Goal: Task Accomplishment & Management: Complete application form

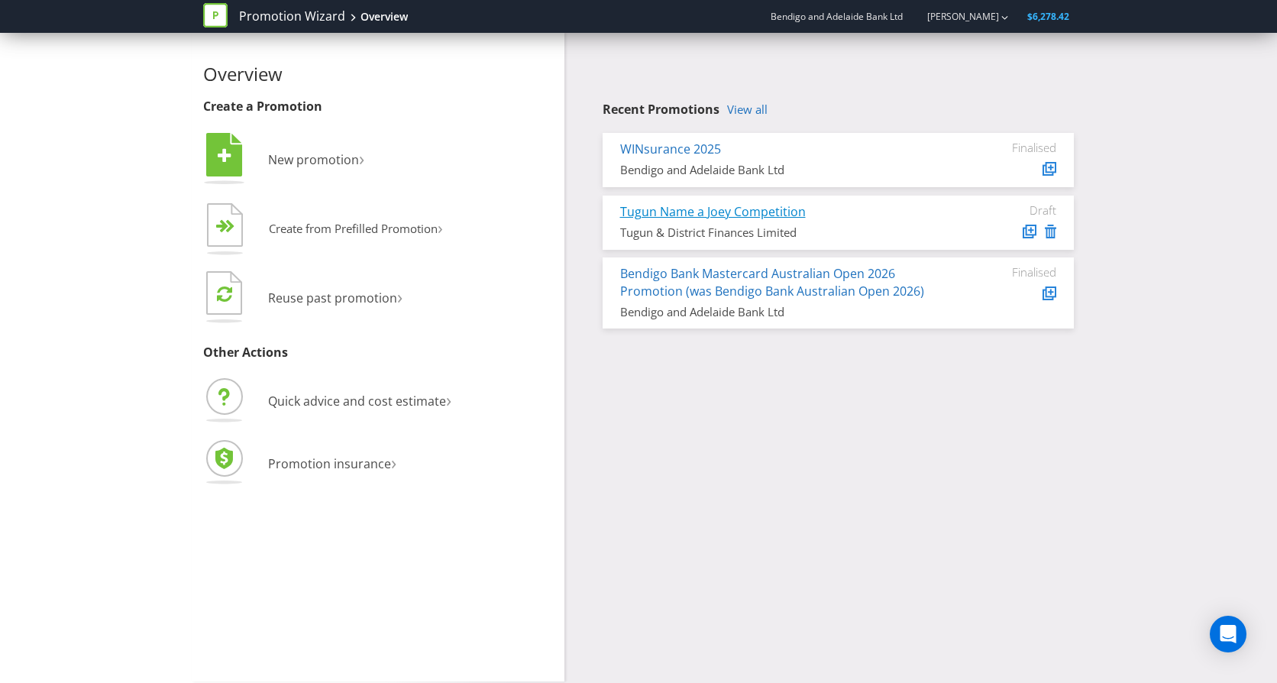
click at [767, 209] on link "Tugun Name a Joey Competition" at bounding box center [713, 211] width 186 height 17
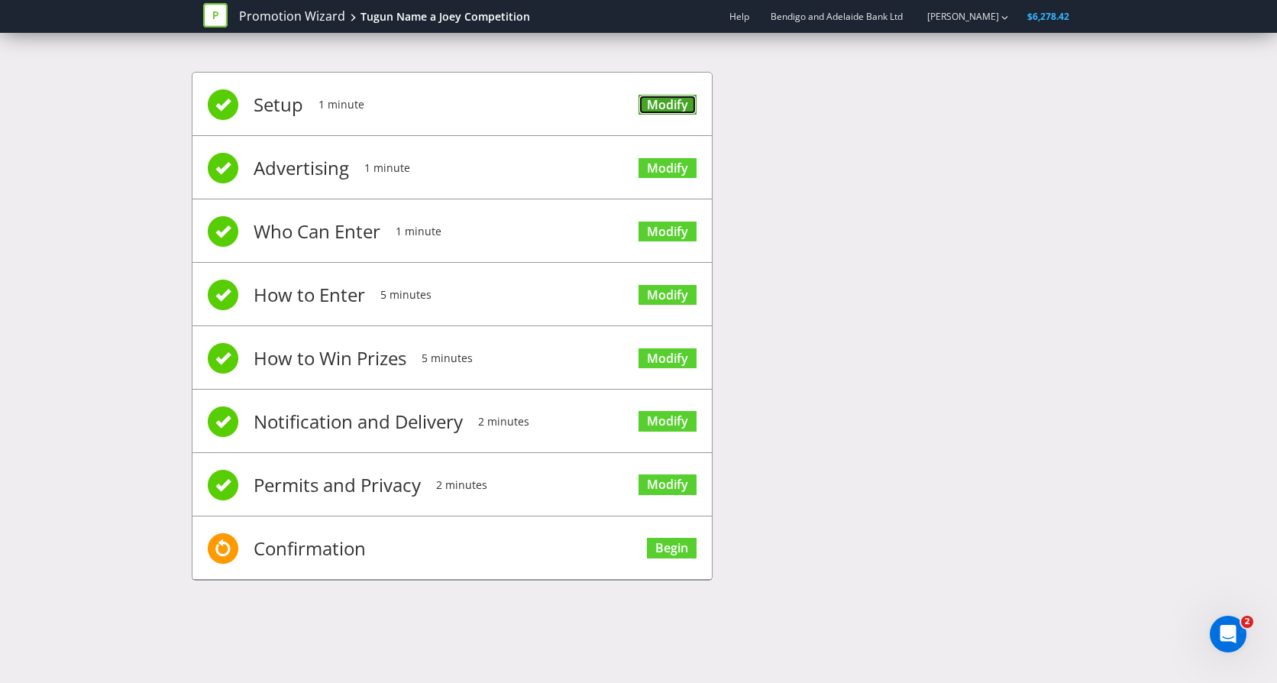
click at [664, 100] on link "Modify" at bounding box center [667, 105] width 58 height 21
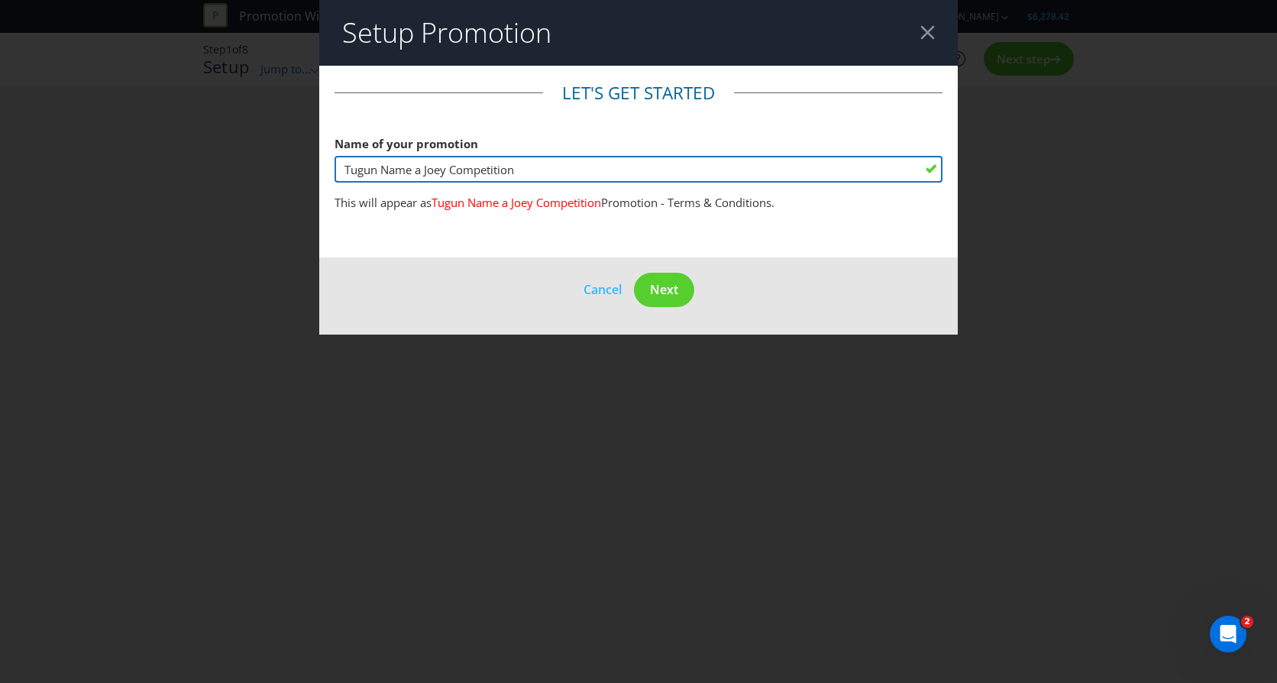
drag, startPoint x: 379, startPoint y: 167, endPoint x: 323, endPoint y: 166, distance: 56.5
click at [323, 166] on main "Let's get started Name of your promotion Tugun Name a Joey Competition This wil…" at bounding box center [638, 162] width 638 height 192
drag, startPoint x: 389, startPoint y: 167, endPoint x: 442, endPoint y: 164, distance: 53.5
click at [389, 166] on input "Name a Joey Competition" at bounding box center [638, 169] width 608 height 27
type input "Name a Koala Joey Competition"
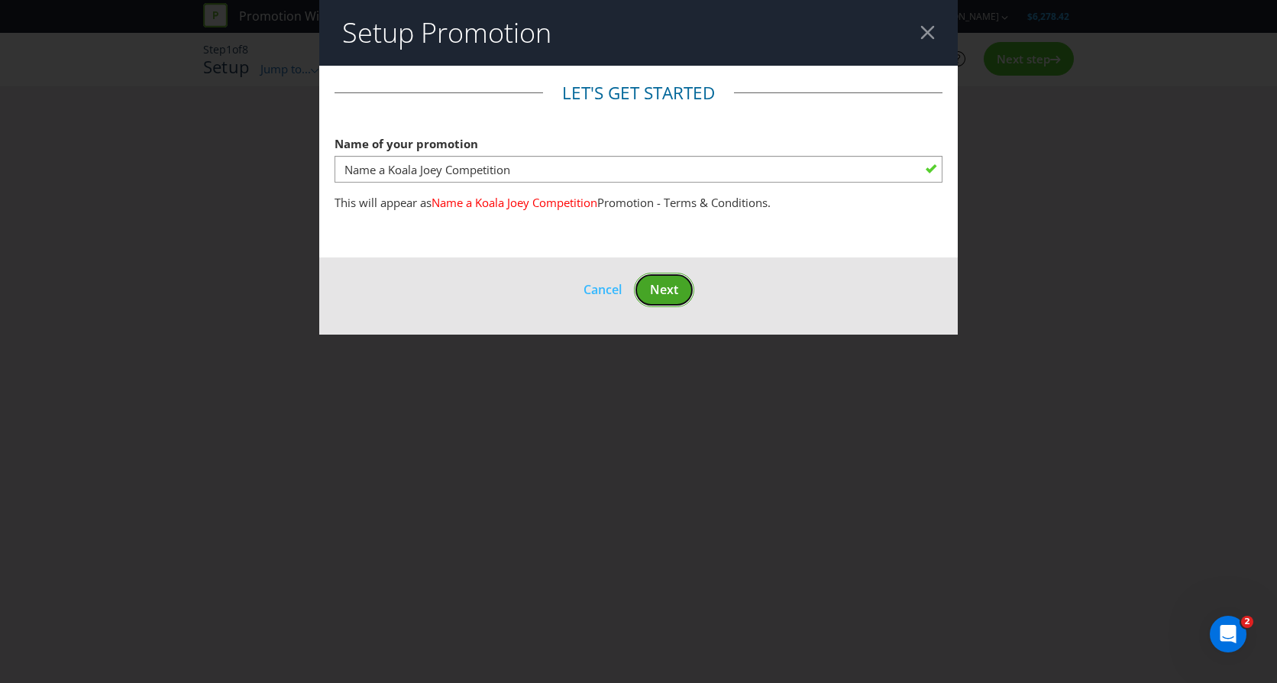
click at [665, 289] on span "Next" at bounding box center [664, 289] width 28 height 17
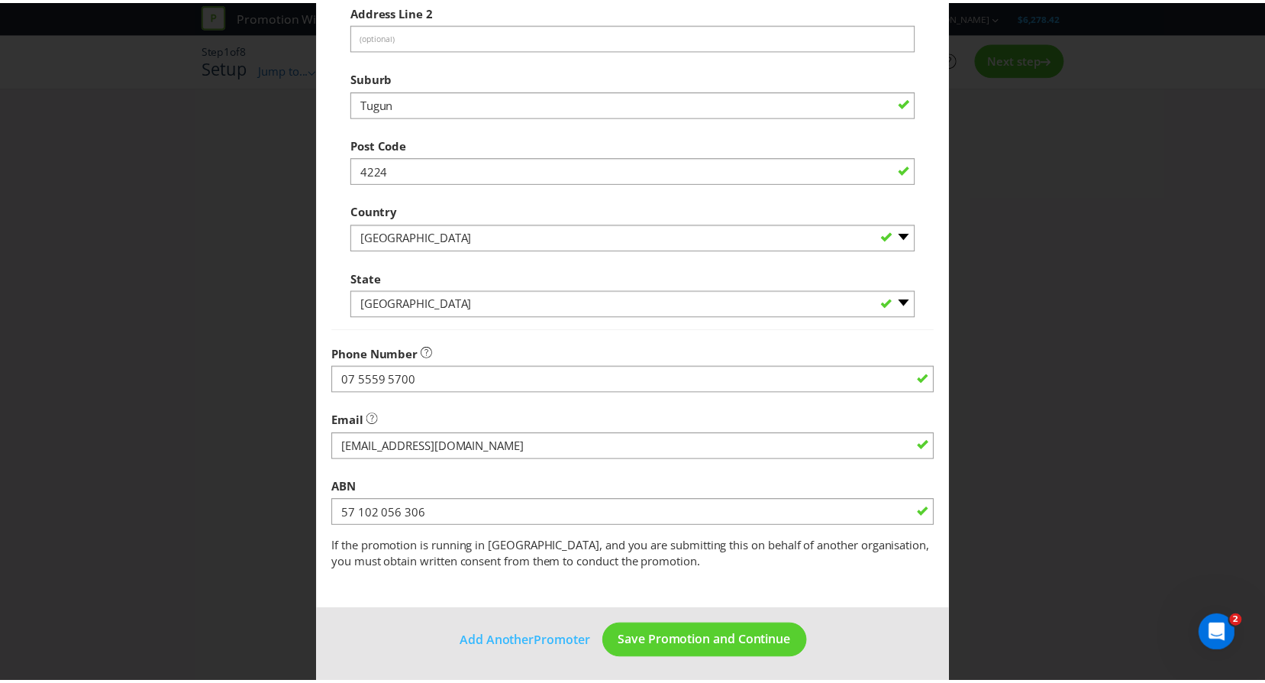
scroll to position [314, 0]
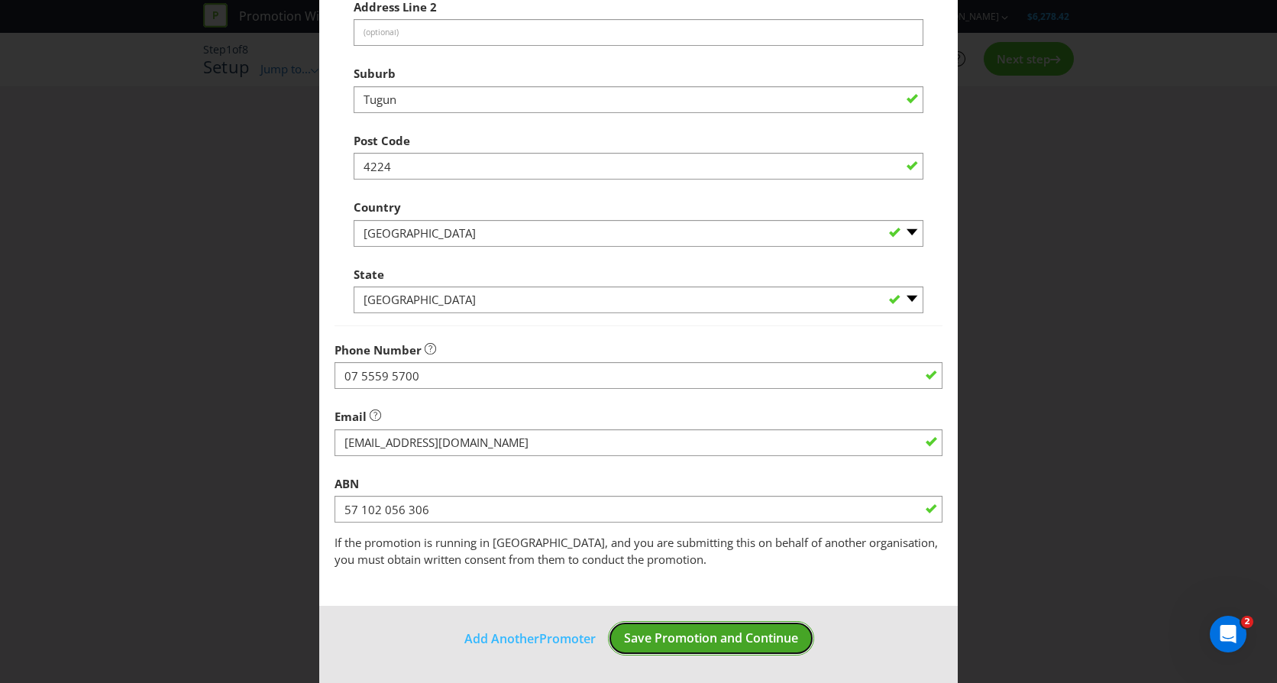
click at [738, 628] on button "Save Promotion and Continue" at bounding box center [711, 638] width 206 height 34
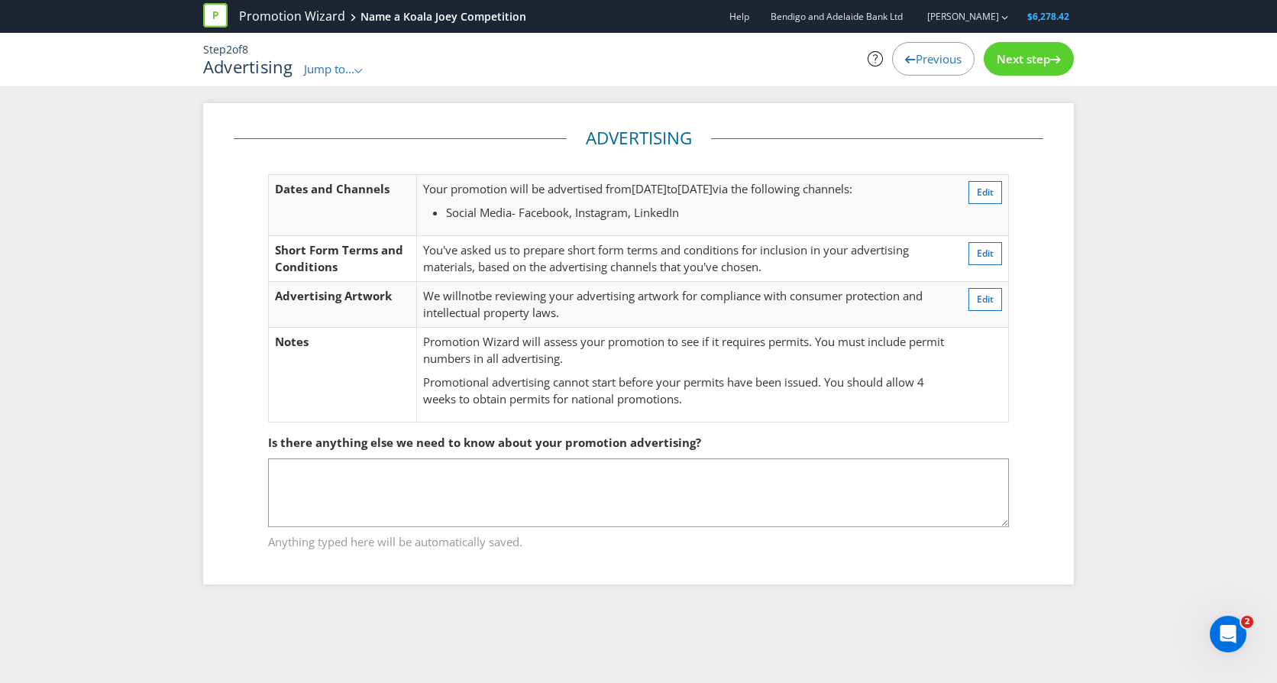
click at [1032, 59] on span "Next step" at bounding box center [1022, 58] width 53 height 15
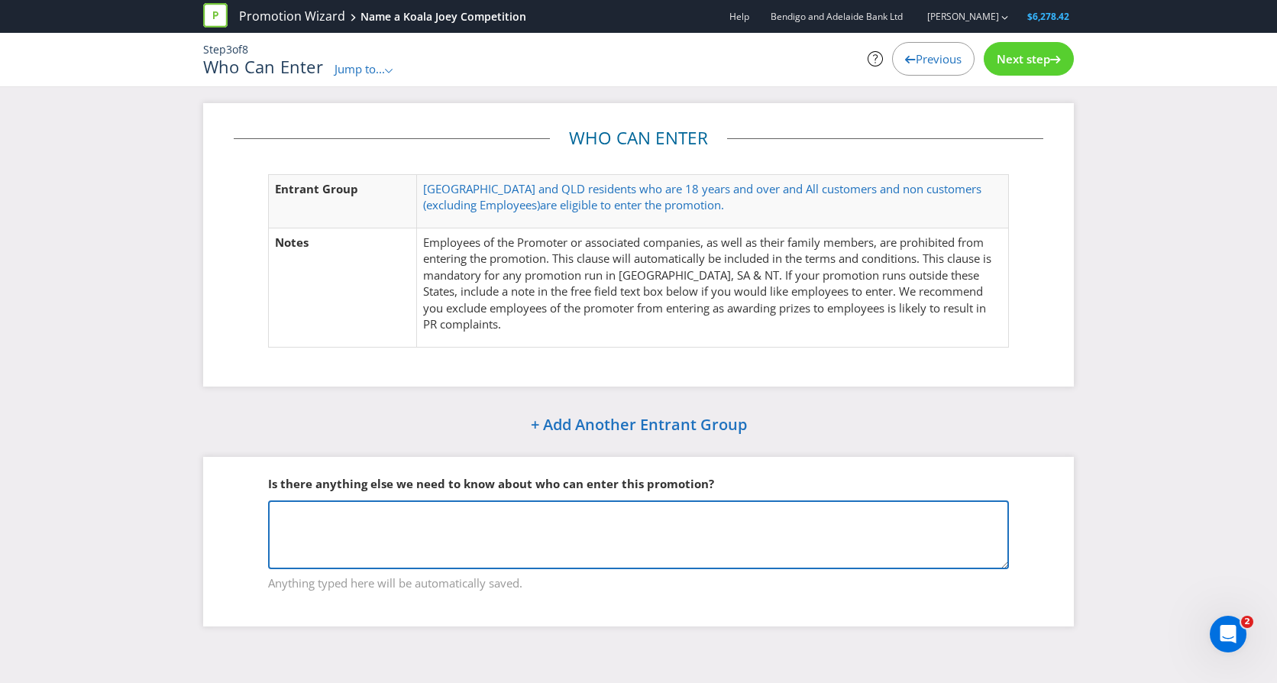
click at [298, 512] on textarea at bounding box center [638, 534] width 741 height 69
paste textarea "• Restrict entrants to residents of City of [GEOGRAPHIC_DATA] and Tweed Shire C…"
type textarea "• Restrict entrants to residents of City of [GEOGRAPHIC_DATA] and Tweed Shire C…"
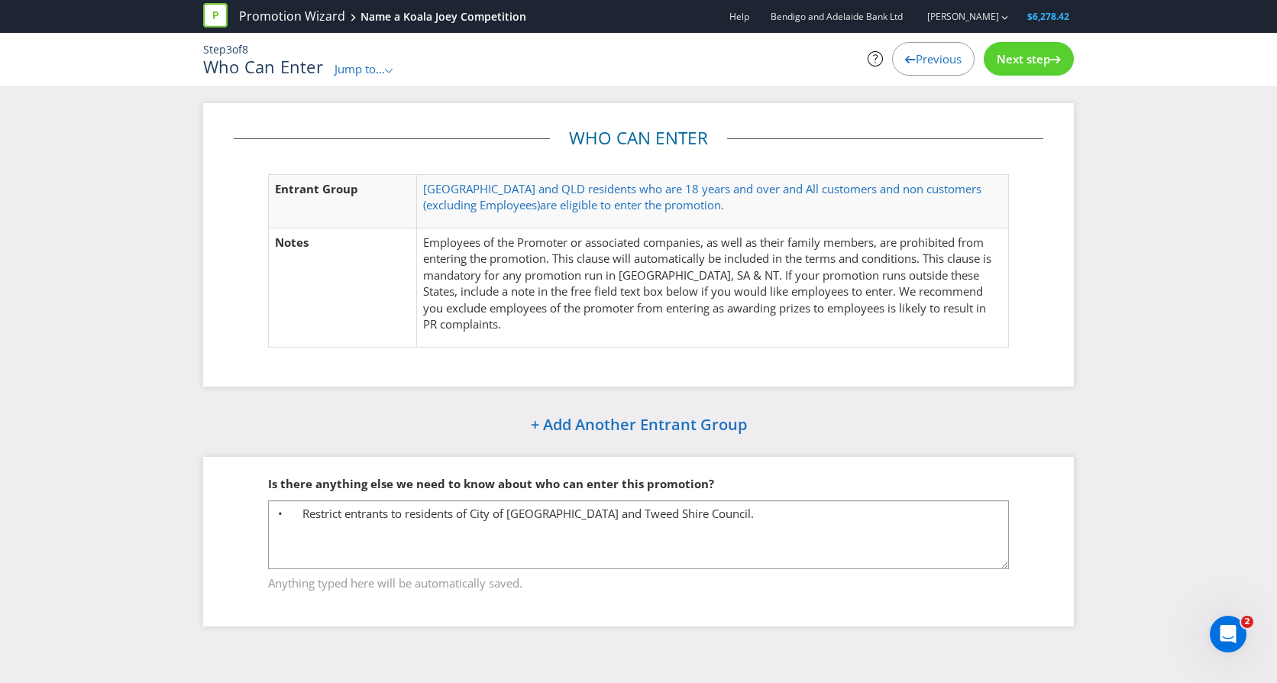
click at [1026, 57] on span "Next step" at bounding box center [1022, 58] width 53 height 15
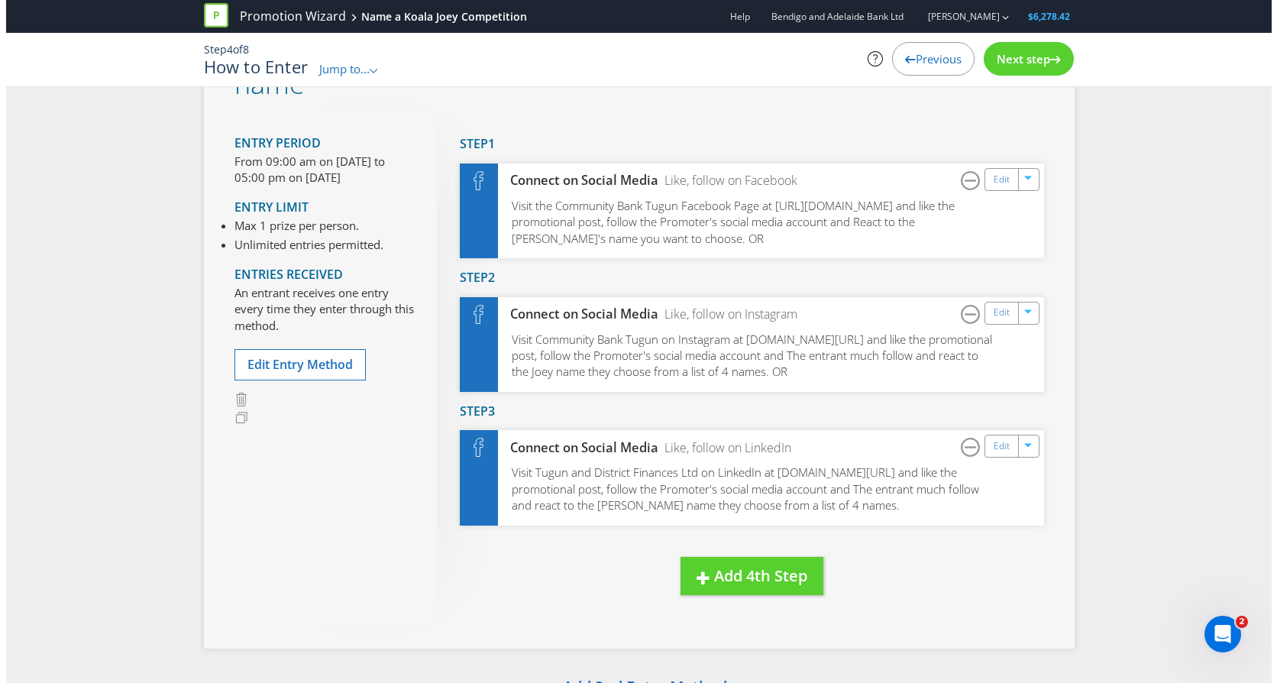
scroll to position [82, 0]
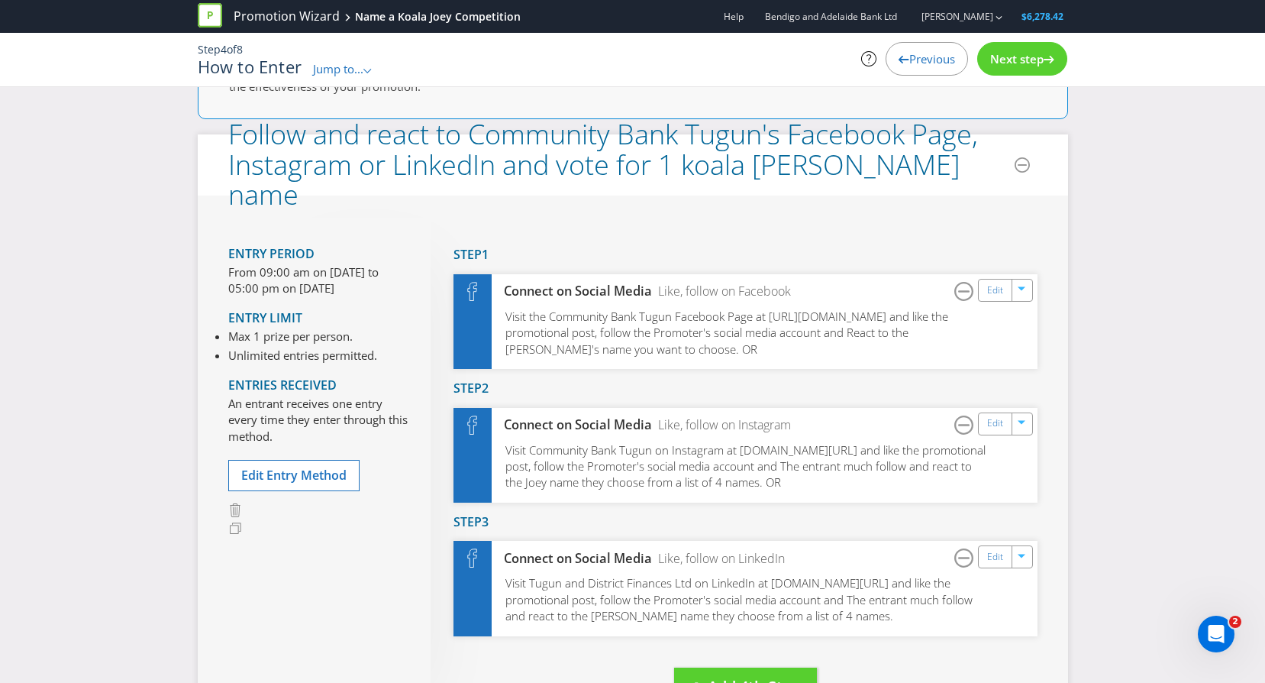
click at [1012, 57] on span "Next step" at bounding box center [1016, 58] width 53 height 15
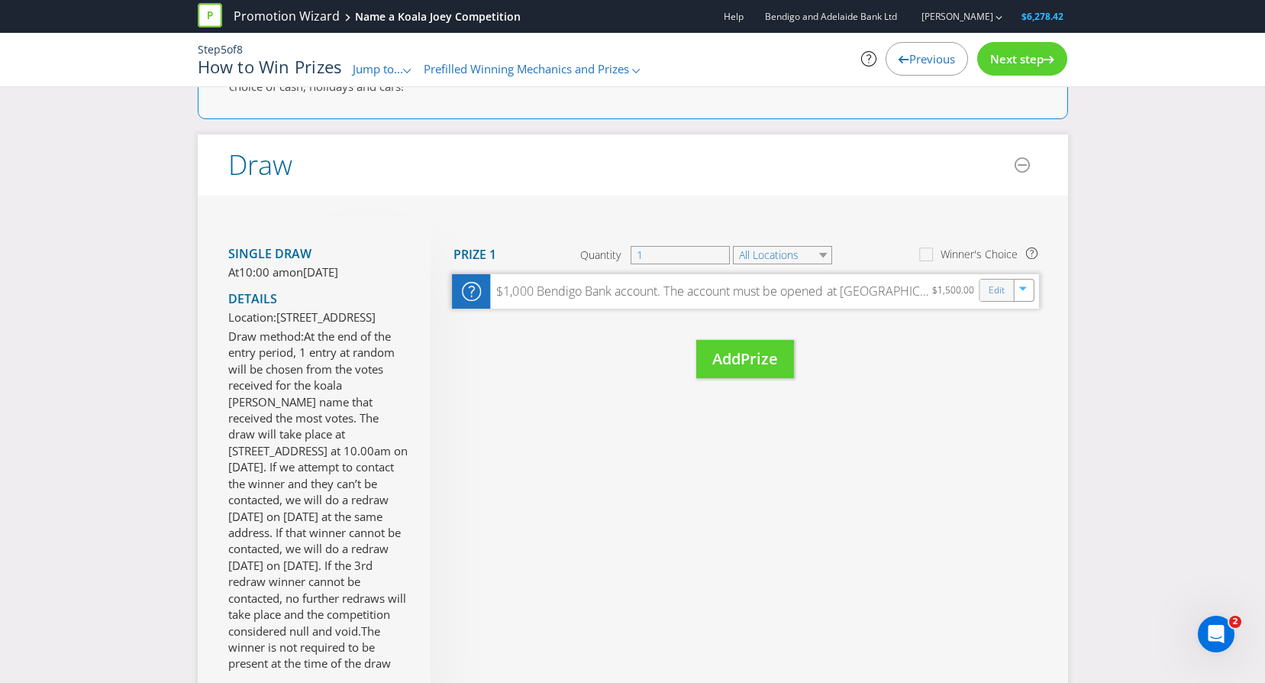
click at [985, 291] on div "Edit" at bounding box center [997, 289] width 34 height 21
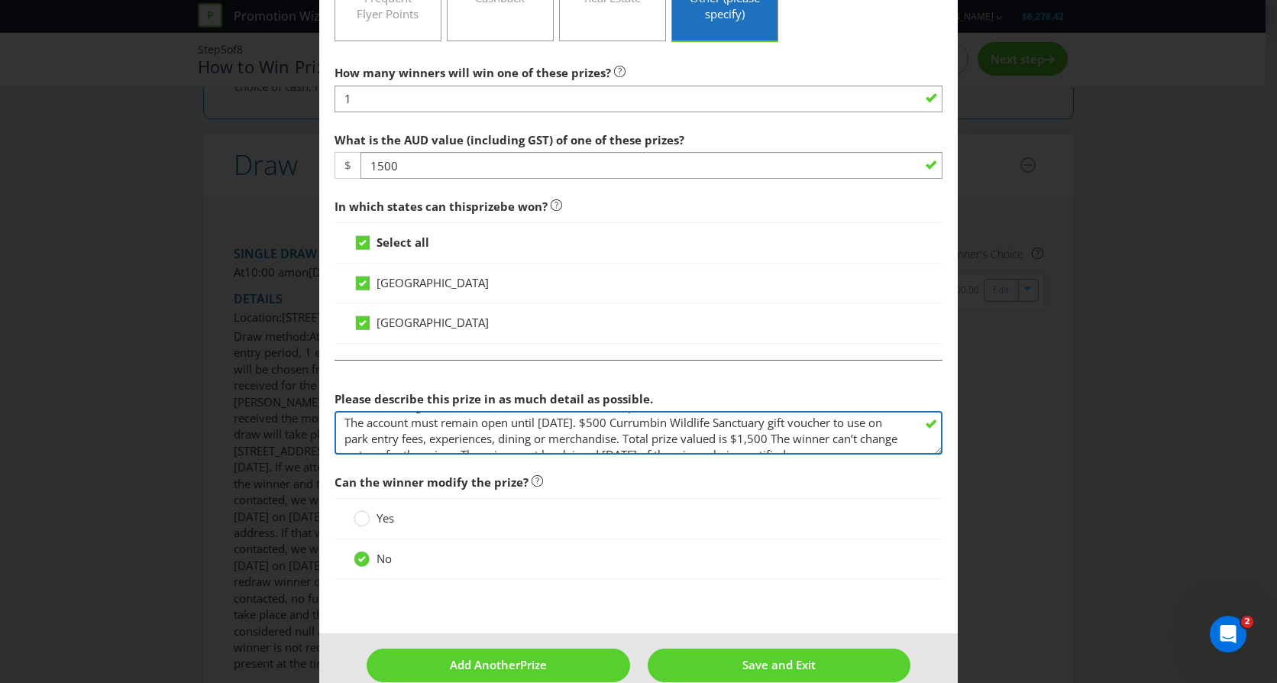
scroll to position [49, 0]
click at [814, 428] on textarea "$1,000 Bendigo Bank account. The account must be opened at [GEOGRAPHIC_DATA], […" at bounding box center [638, 433] width 608 height 44
click at [825, 429] on textarea "$1,000 Bendigo Bank account. The account must be opened at [GEOGRAPHIC_DATA], […" at bounding box center [638, 433] width 608 height 44
click at [733, 443] on textarea "$1,000 Bendigo Bank account. The account must be opened at [GEOGRAPHIC_DATA], […" at bounding box center [638, 433] width 608 height 44
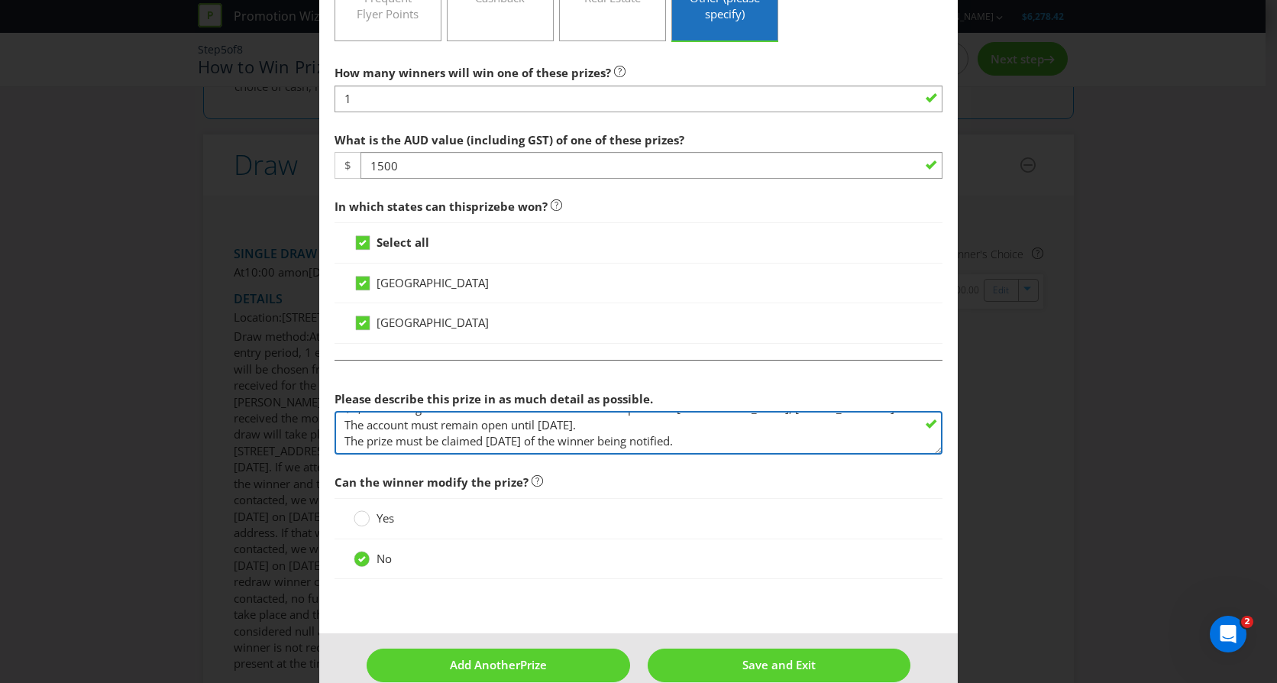
click at [849, 428] on textarea "$1,000 Bendigo Bank account. The account must be opened at [GEOGRAPHIC_DATA], […" at bounding box center [638, 433] width 608 height 44
paste textarea "4) adult passes to [GEOGRAPHIC_DATA] "Grazy Arvo with Koalas" valued at $556 an…"
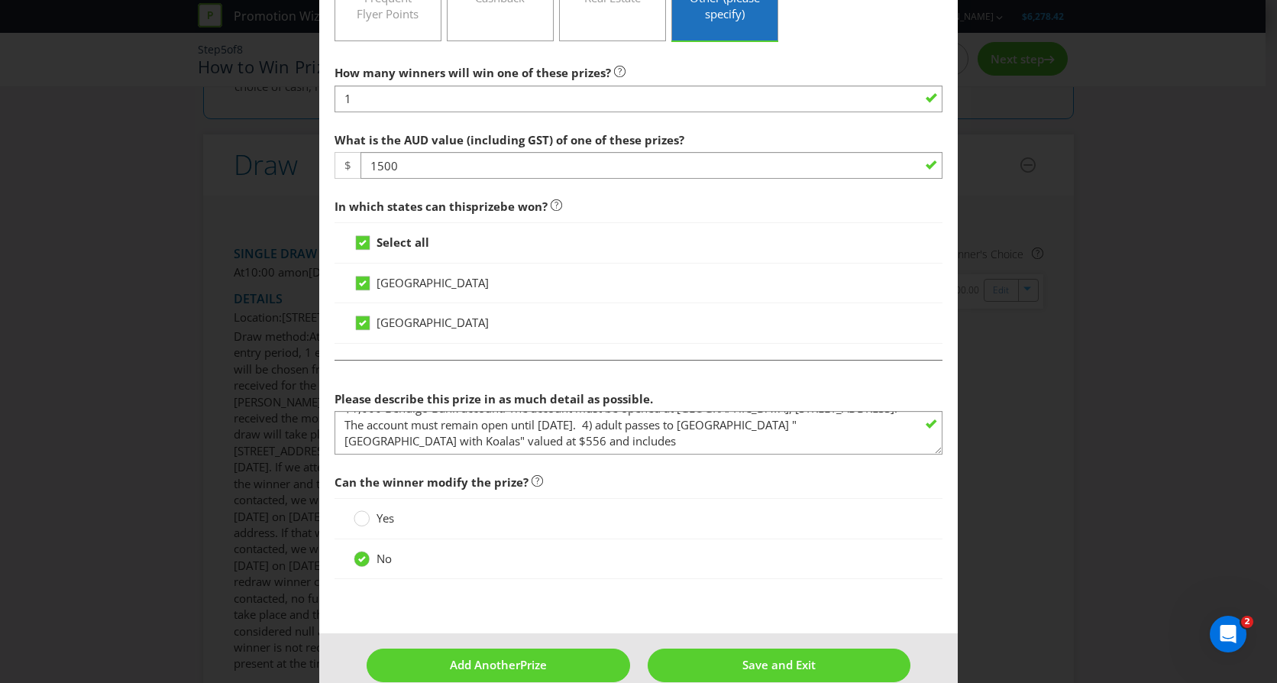
scroll to position [196, 0]
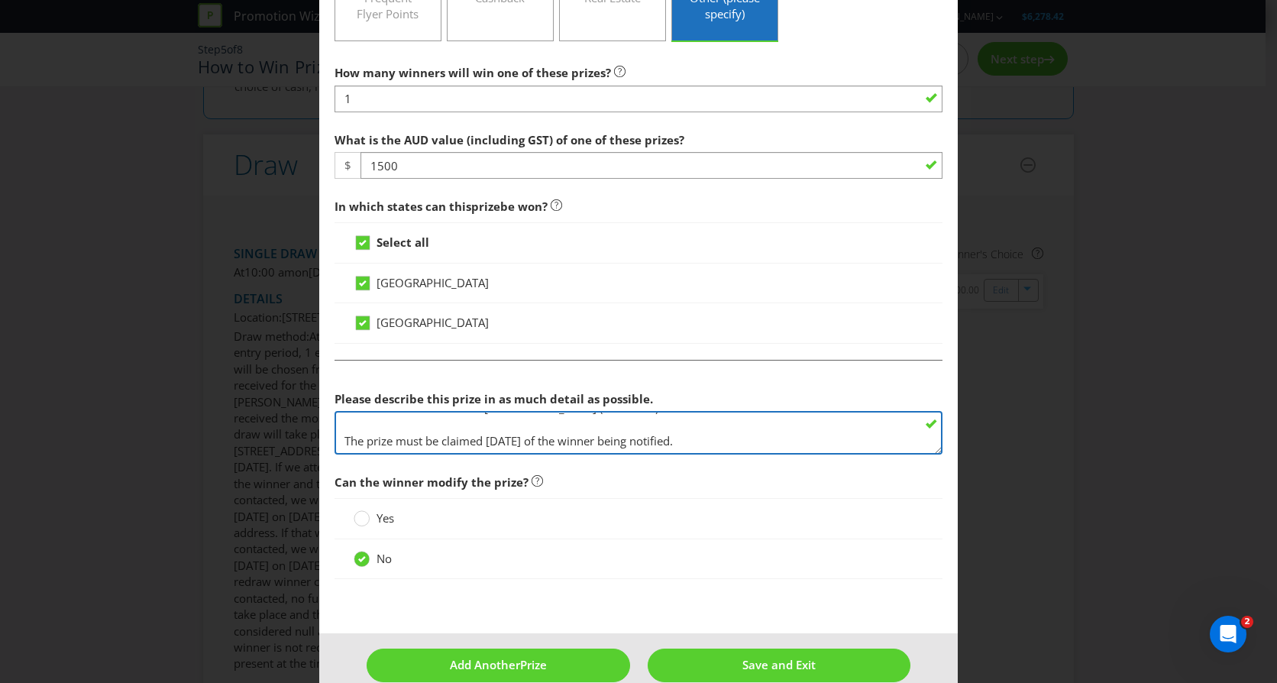
click at [400, 425] on textarea "$1,000 Bendigo Bank account. The account must be opened at [GEOGRAPHIC_DATA], […" at bounding box center [638, 433] width 608 height 44
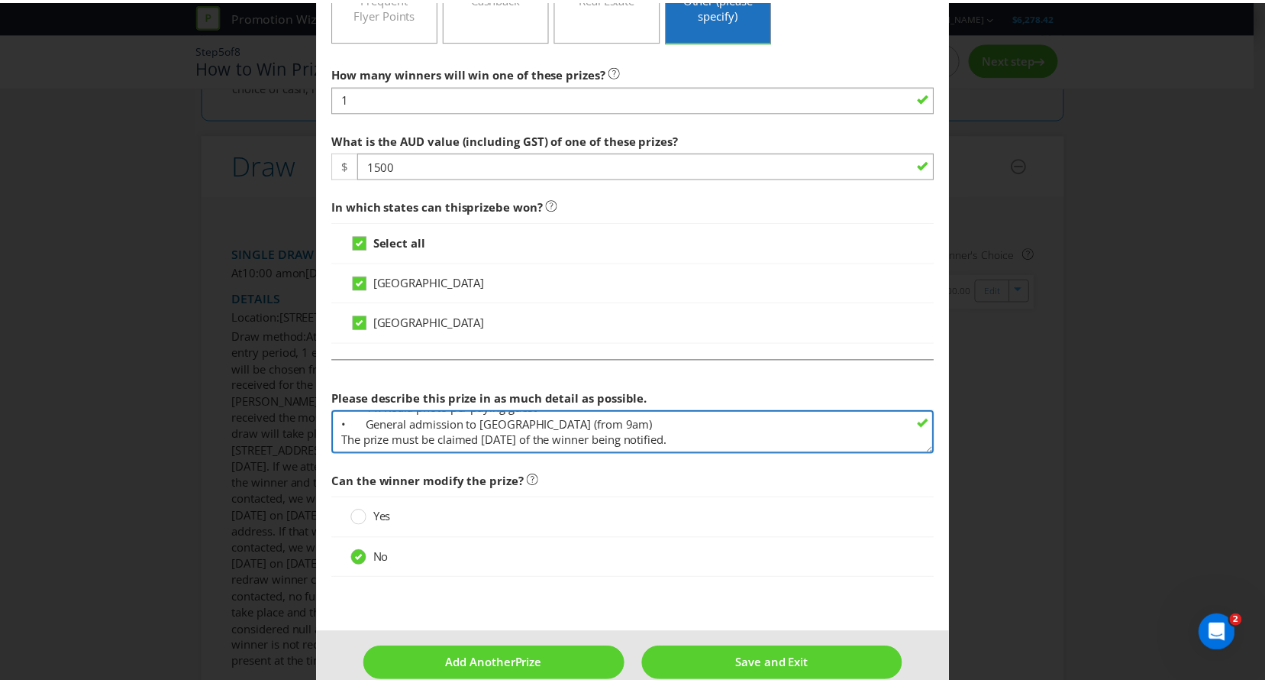
scroll to position [179, 0]
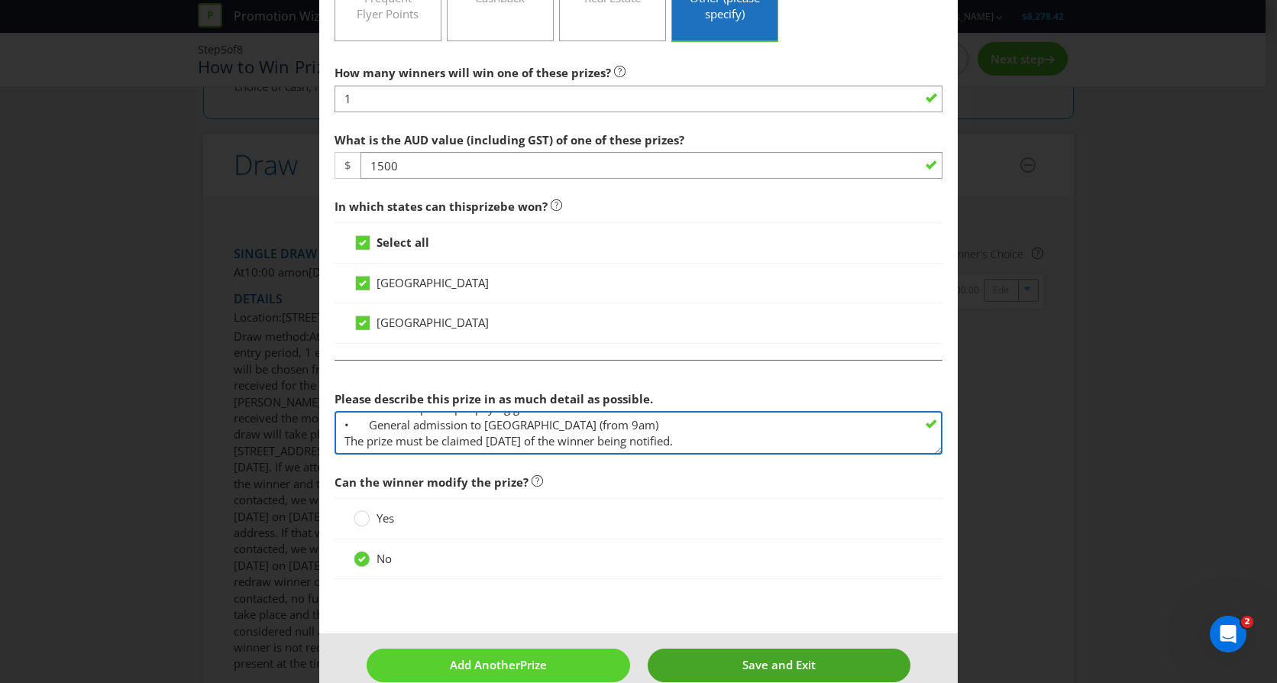
type textarea "$1,000 Bendigo Bank account. The account must be opened at [GEOGRAPHIC_DATA], […"
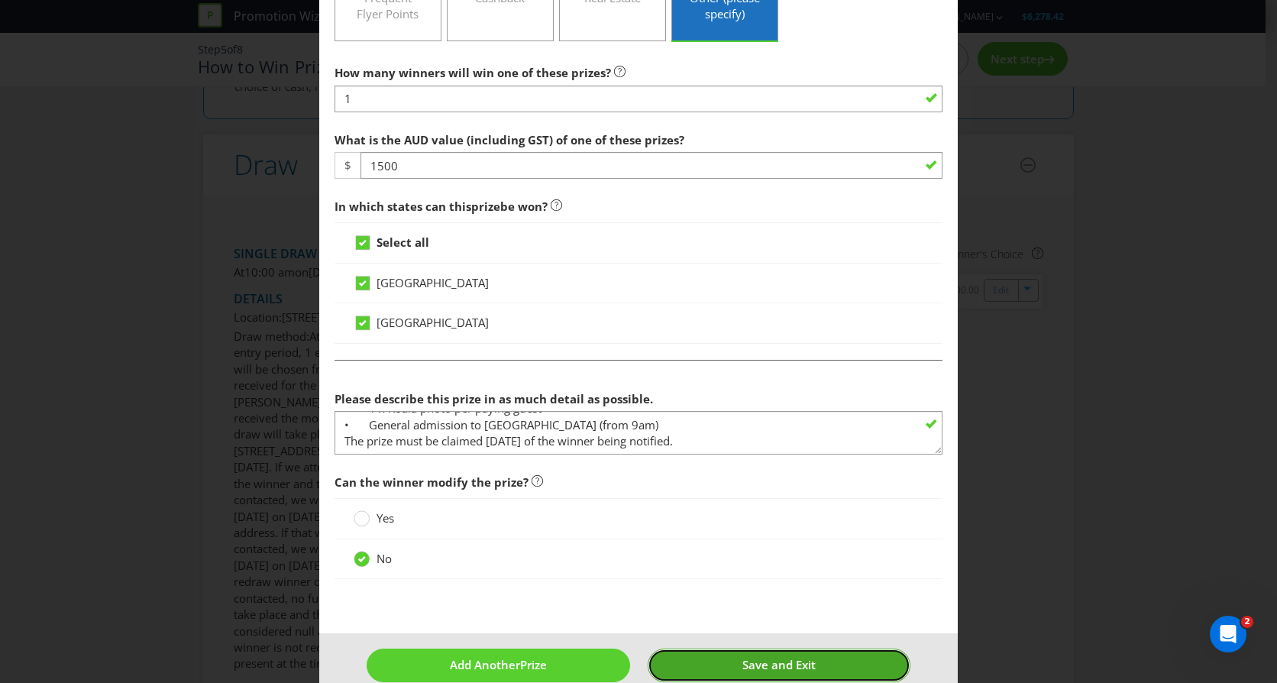
click at [786, 658] on span "Save and Exit" at bounding box center [778, 664] width 73 height 15
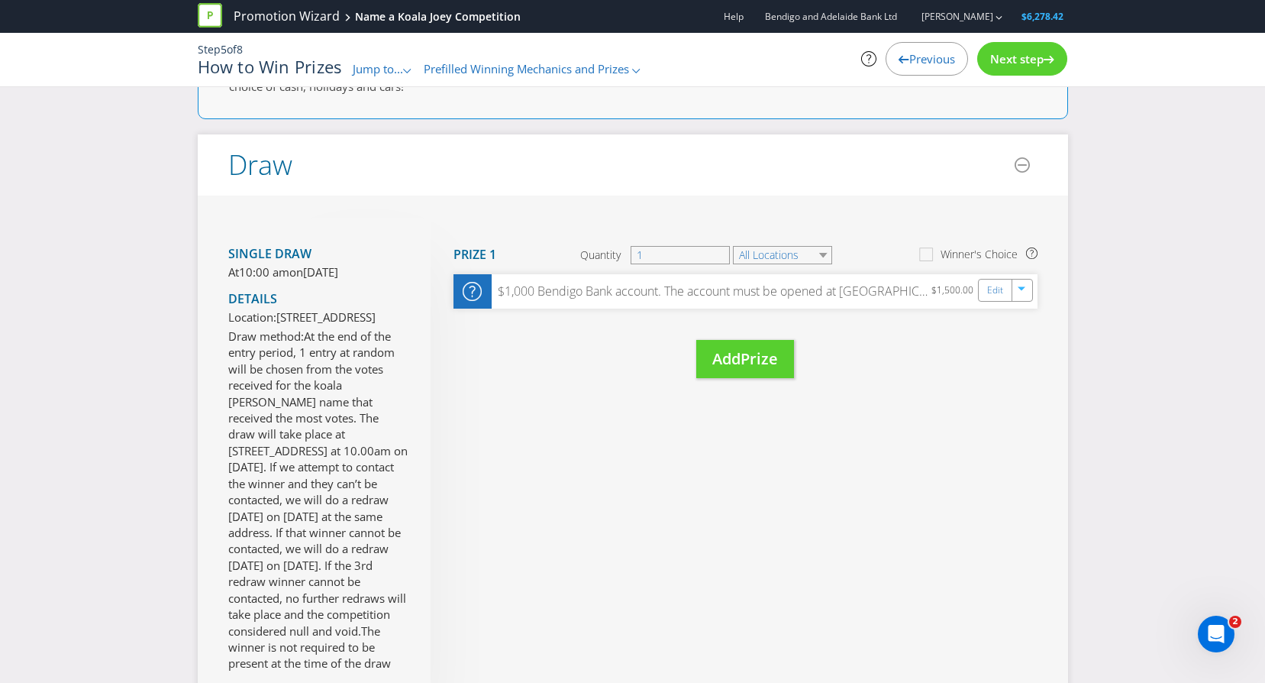
click at [1020, 51] on span "Next step" at bounding box center [1016, 58] width 53 height 15
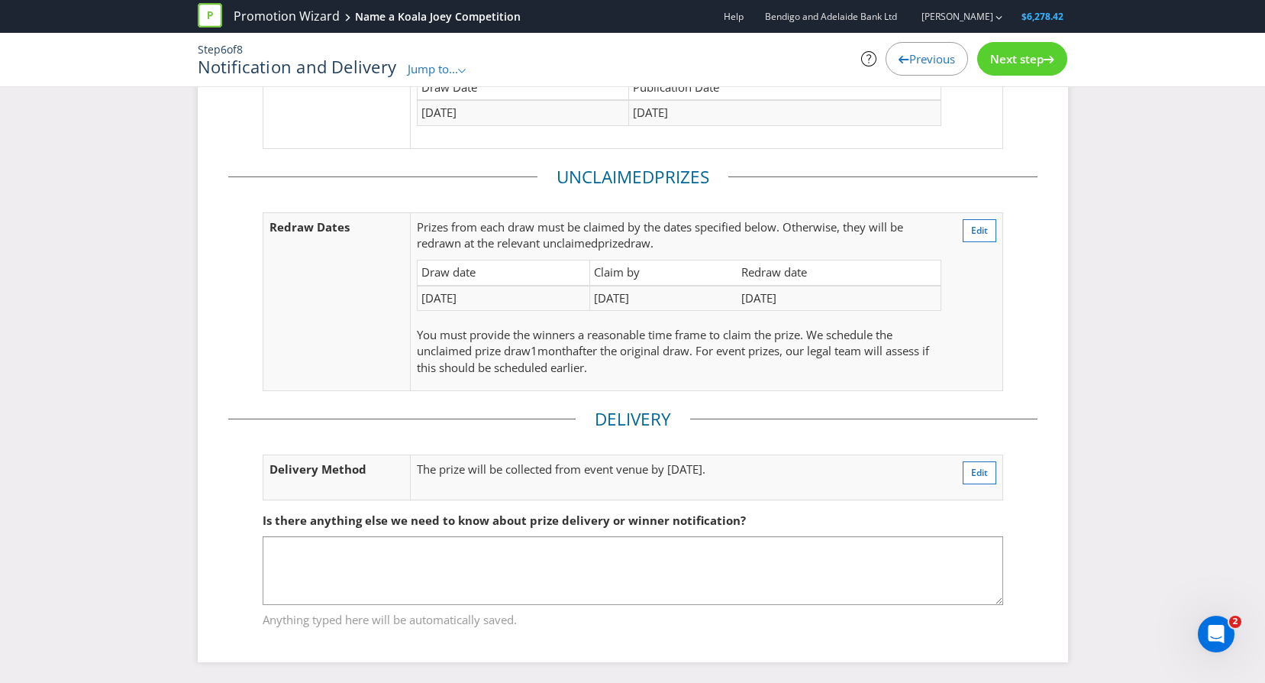
scroll to position [209, 0]
click at [1032, 53] on span "Next step" at bounding box center [1016, 58] width 53 height 15
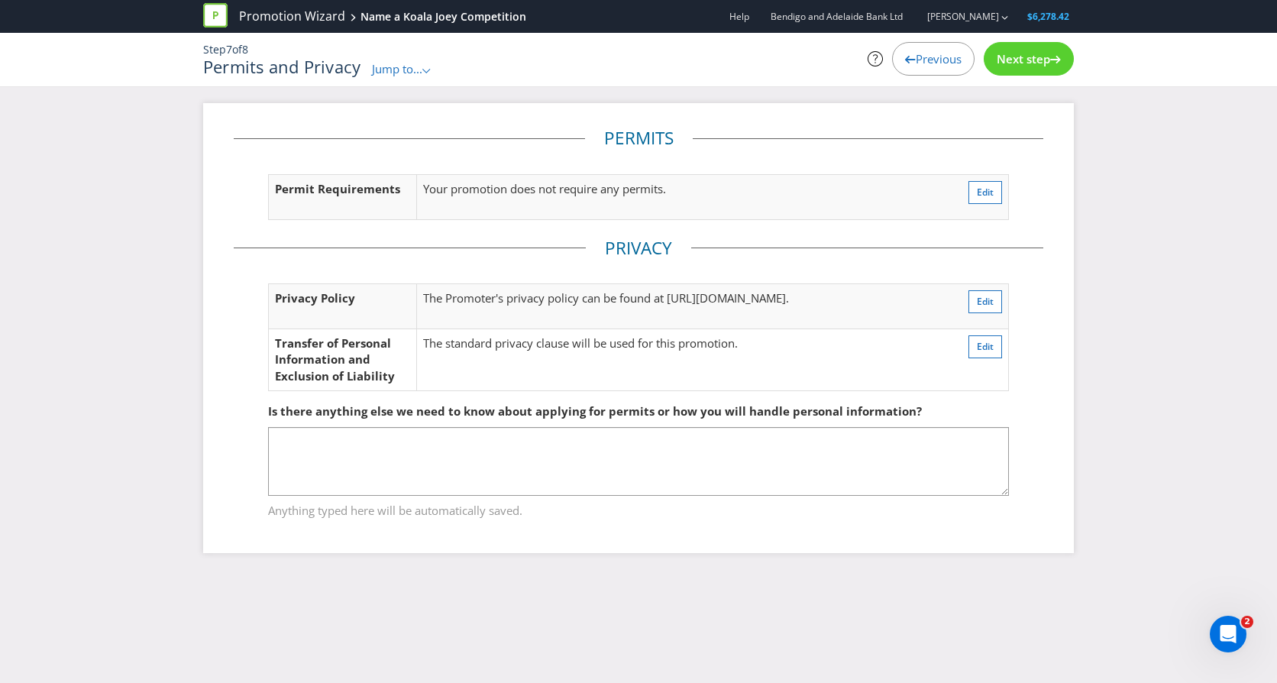
click at [1032, 53] on span "Next step" at bounding box center [1022, 58] width 53 height 15
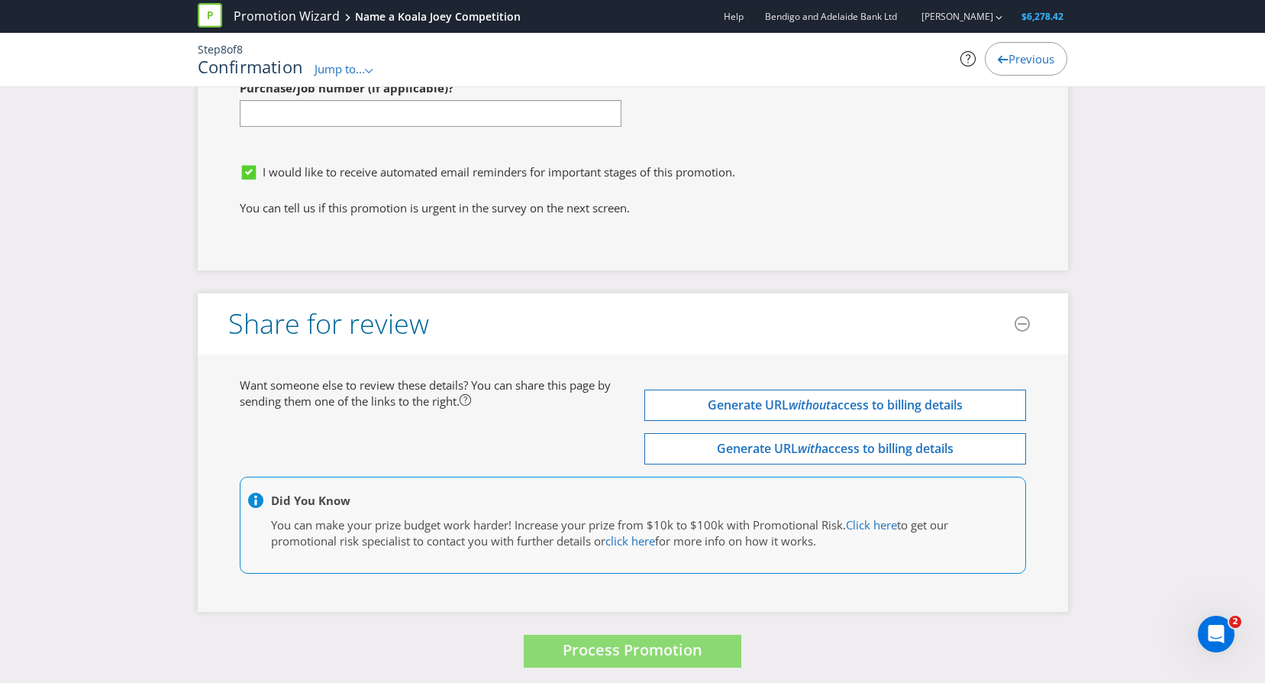
scroll to position [5111, 0]
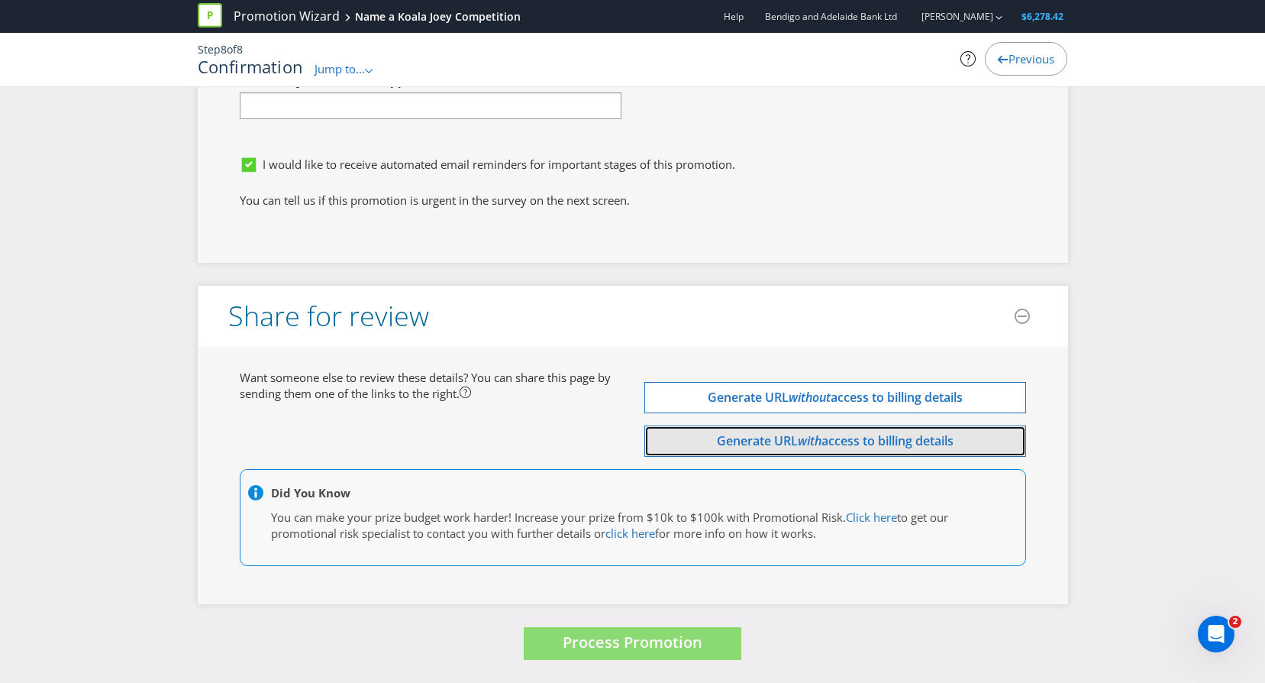
click at [744, 439] on span "Generate URL" at bounding box center [757, 440] width 81 height 17
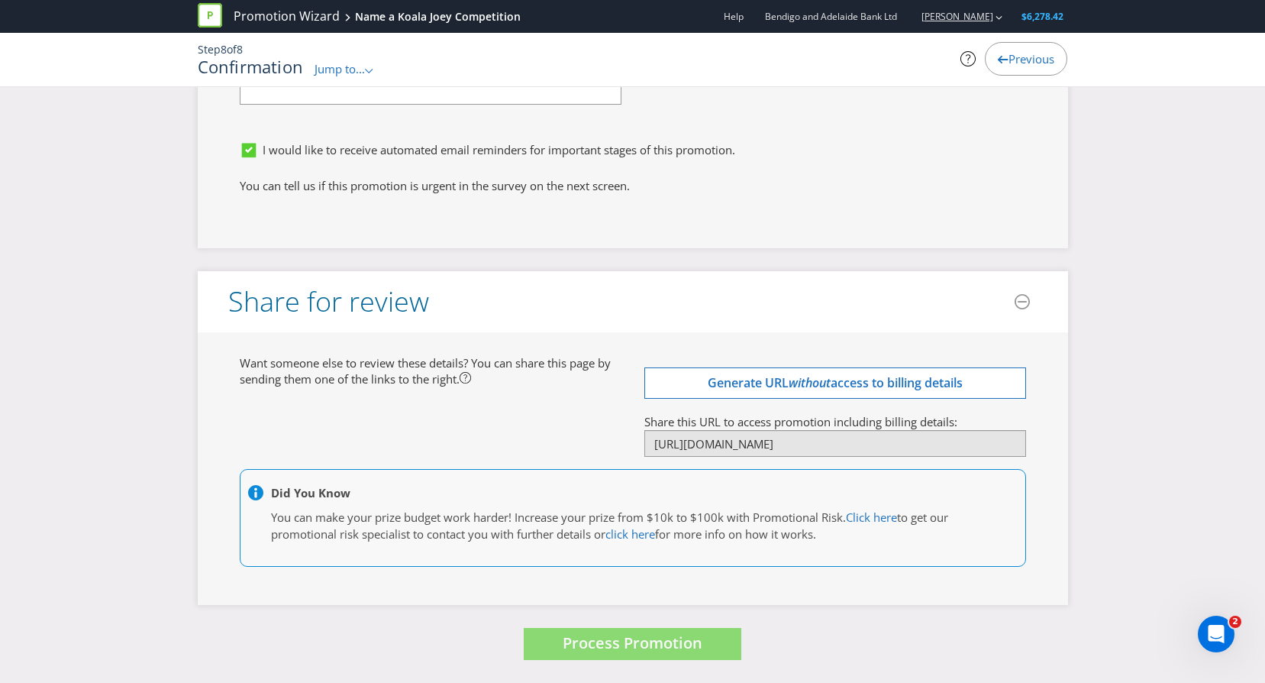
click at [999, 17] on icon "button" at bounding box center [999, 18] width 7 height 4
click at [990, 49] on strong "Logout" at bounding box center [991, 47] width 39 height 15
